Goal: Information Seeking & Learning: Learn about a topic

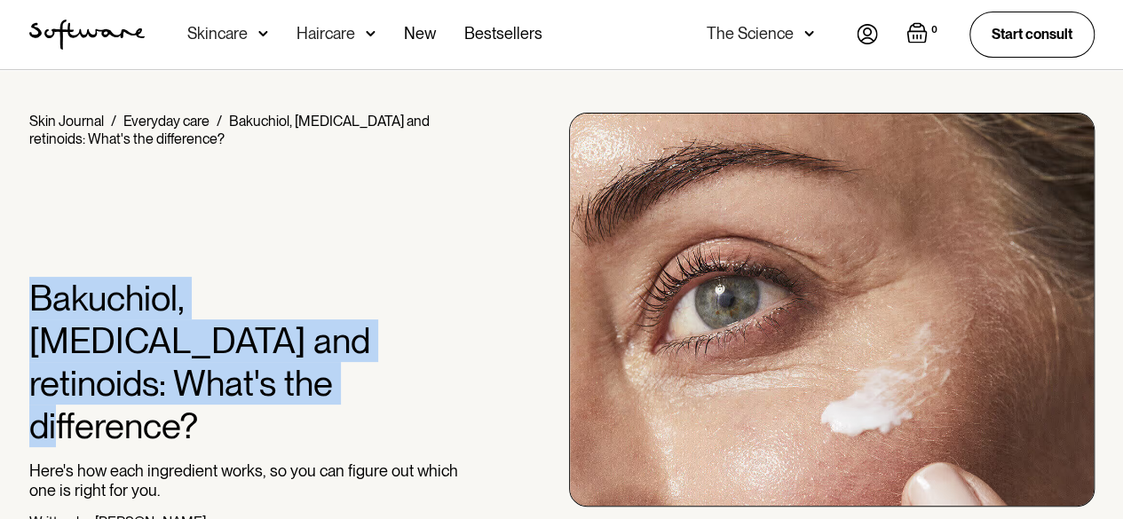
click at [154, 374] on div "Home / Skin Journal / Everyday care / [PERSON_NAME], [MEDICAL_DATA] and retinoi…" at bounding box center [562, 371] width 1108 height 517
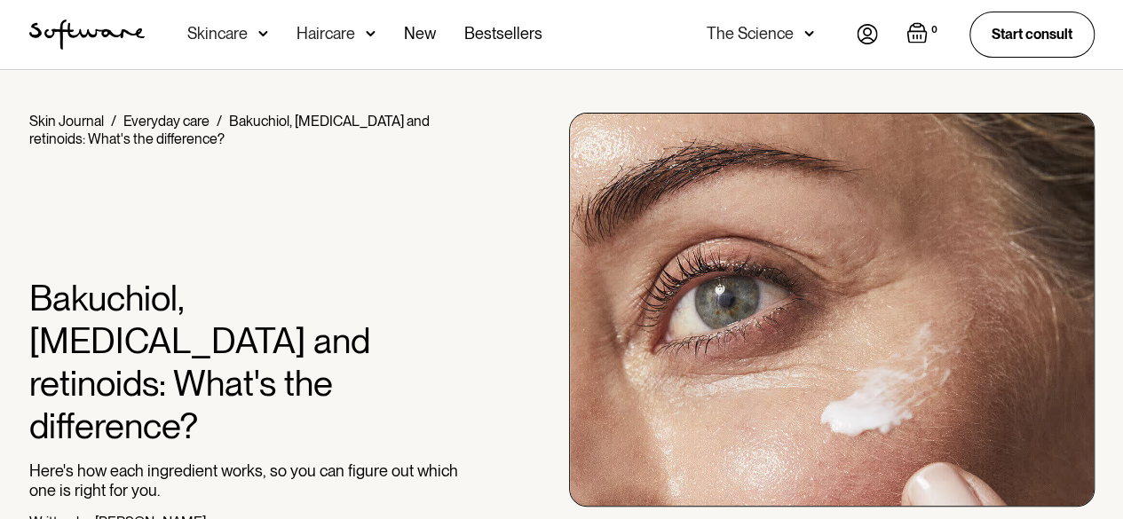
click at [431, 162] on div at bounding box center [247, 212] width 436 height 129
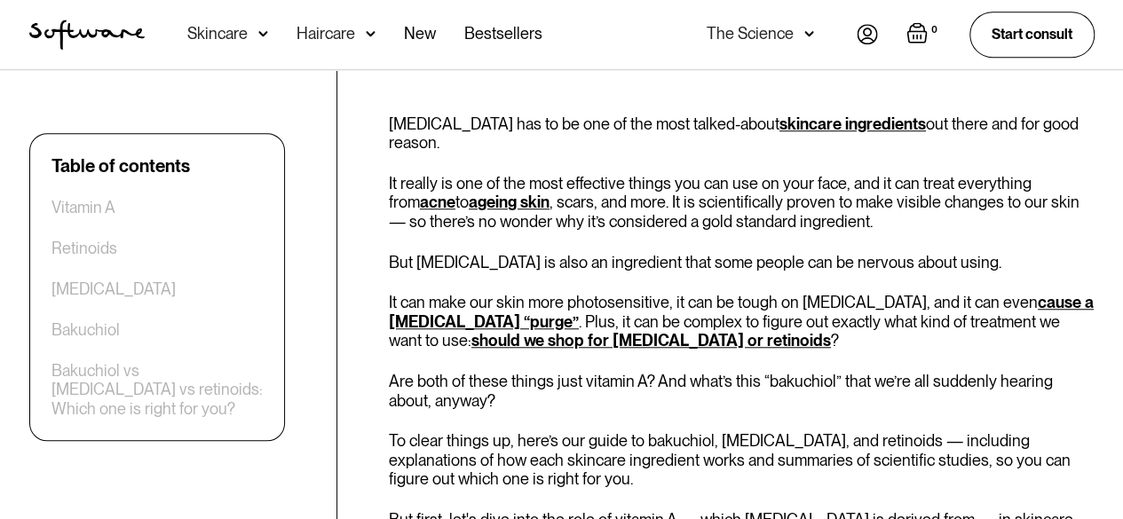
scroll to position [799, 0]
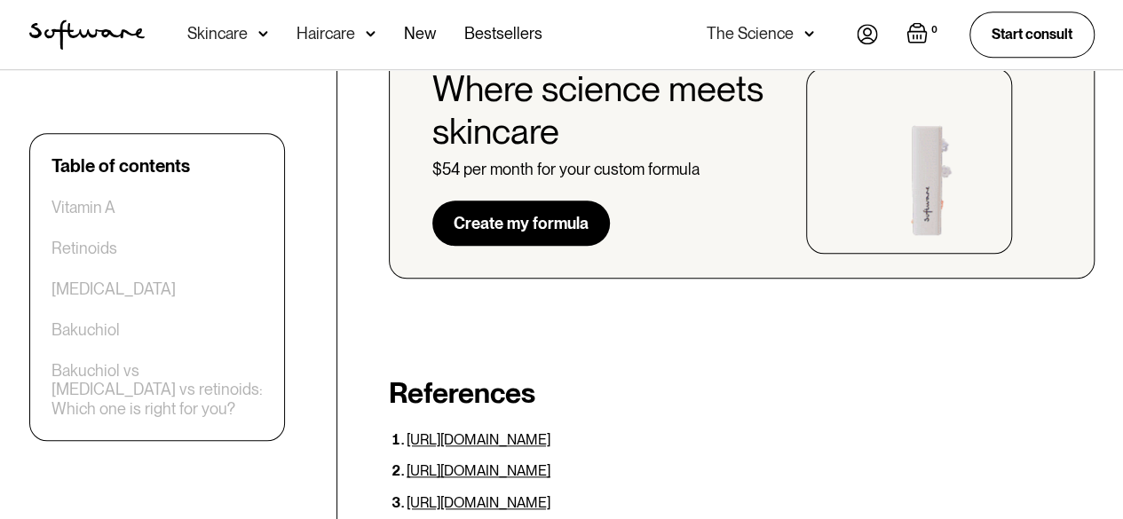
scroll to position [4083, 0]
